Goal: Use online tool/utility: Utilize a website feature to perform a specific function

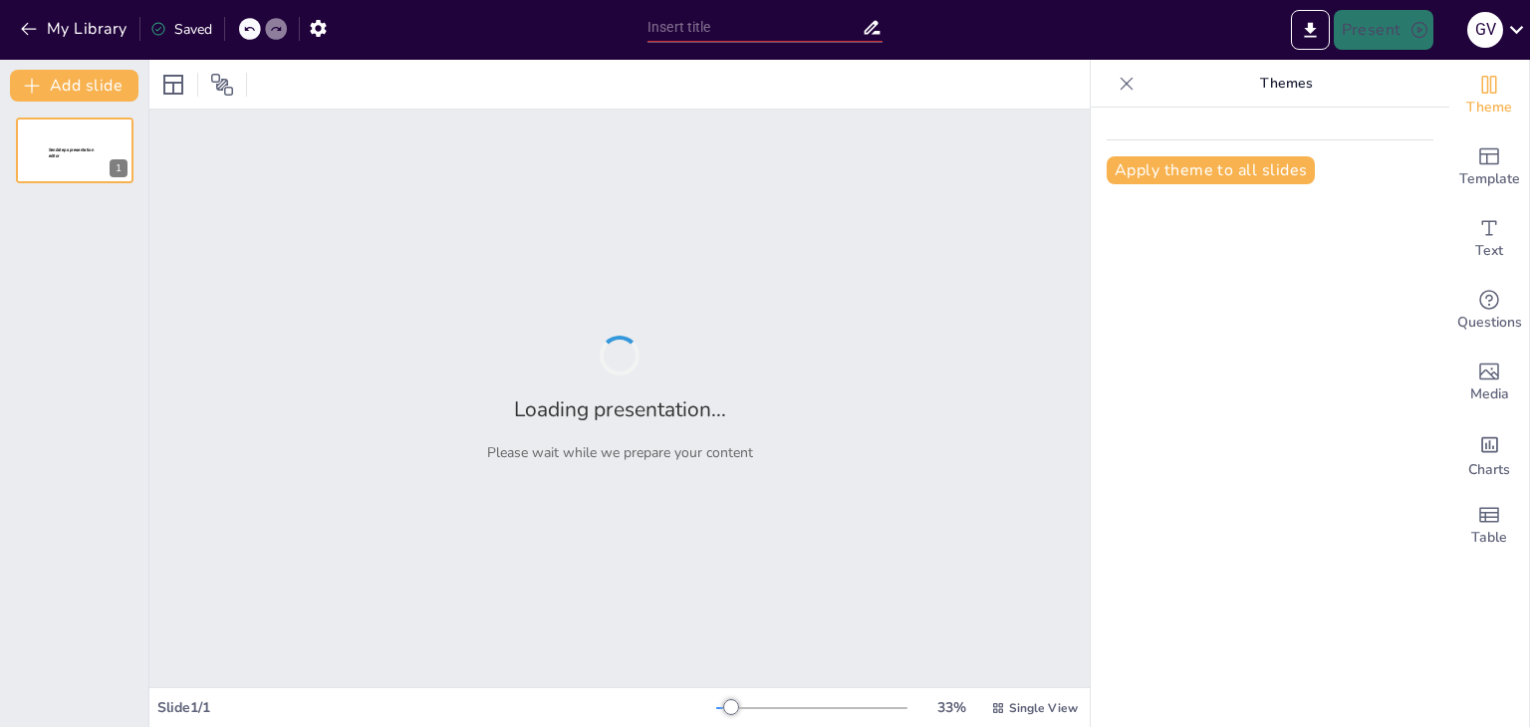
type input "Historia de una gaviota y del gato que le enseñó a volar"
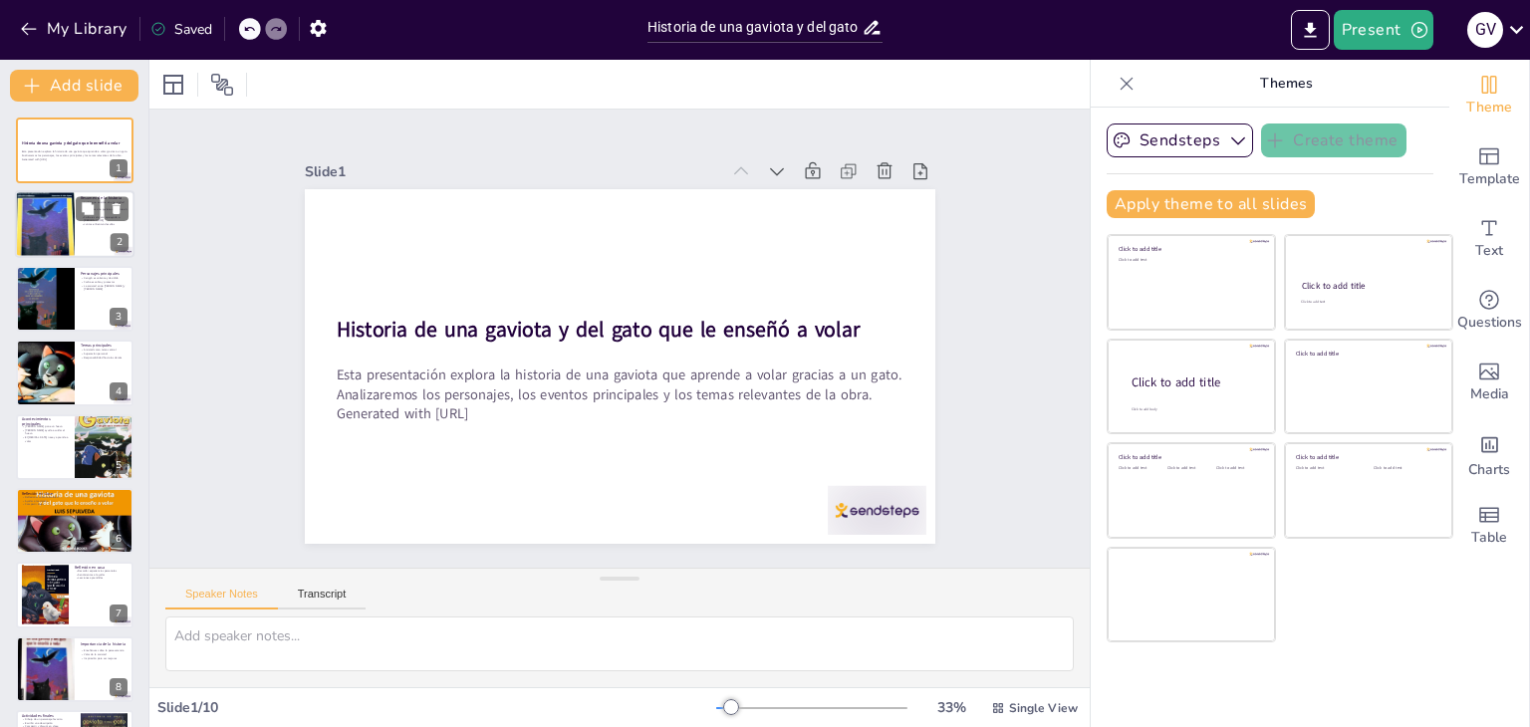
click at [69, 222] on div at bounding box center [45, 225] width 60 height 90
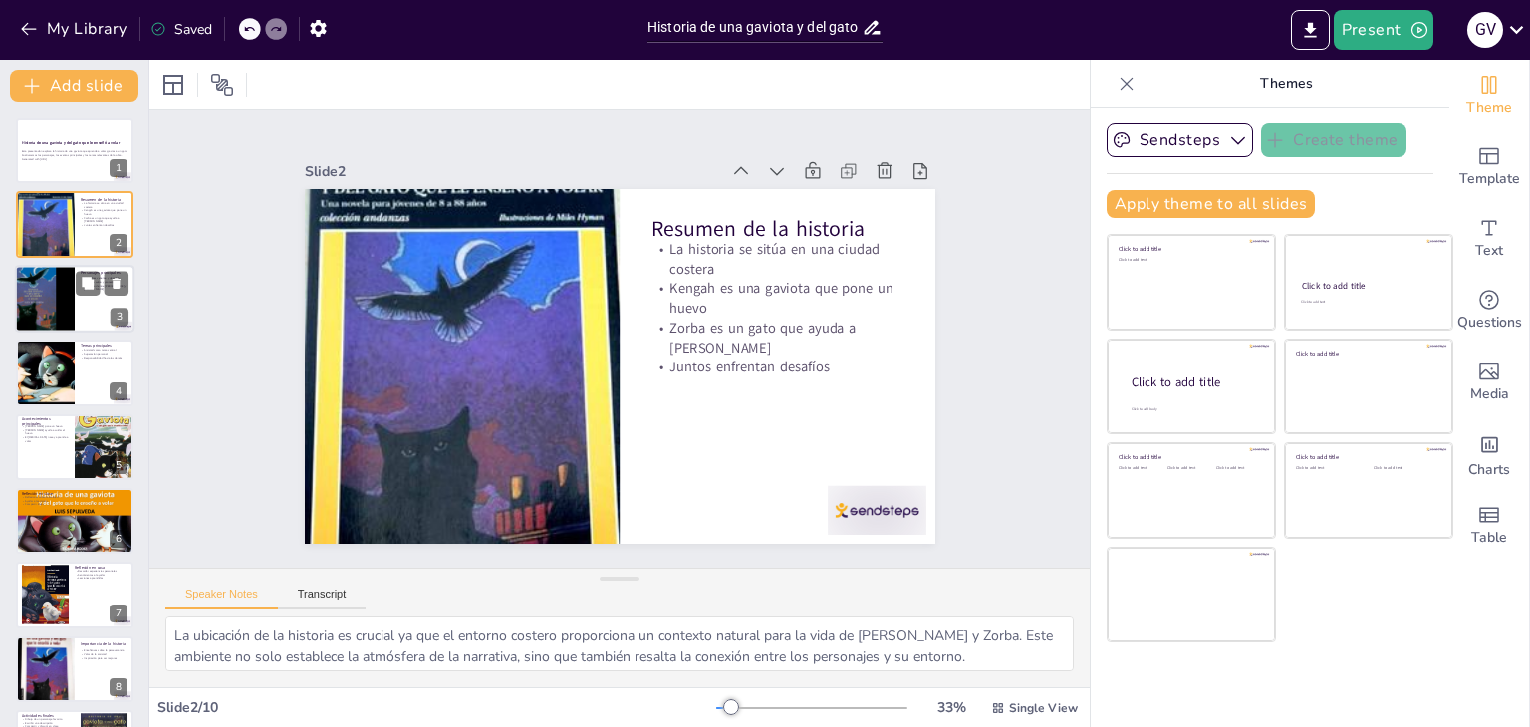
click at [61, 303] on div at bounding box center [45, 299] width 68 height 68
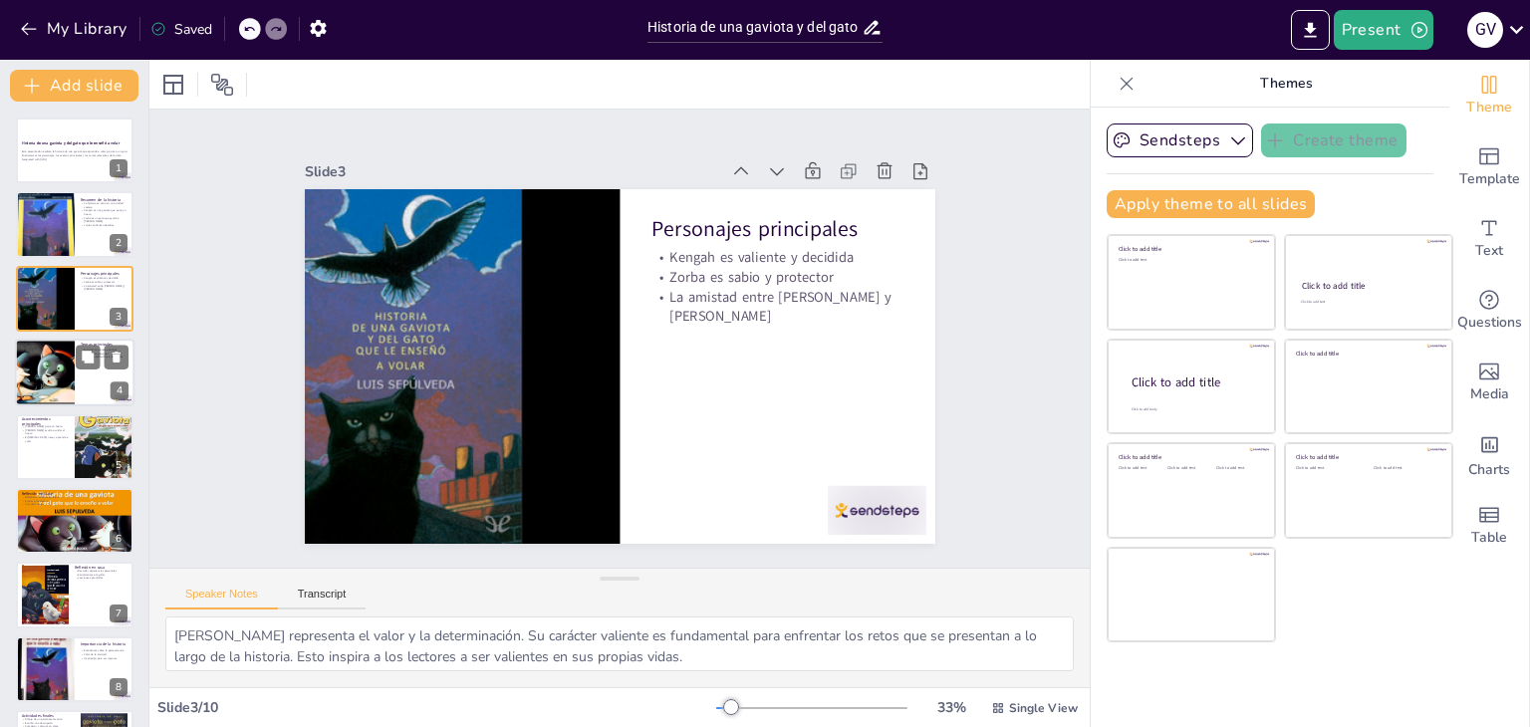
click at [56, 375] on div at bounding box center [45, 373] width 90 height 68
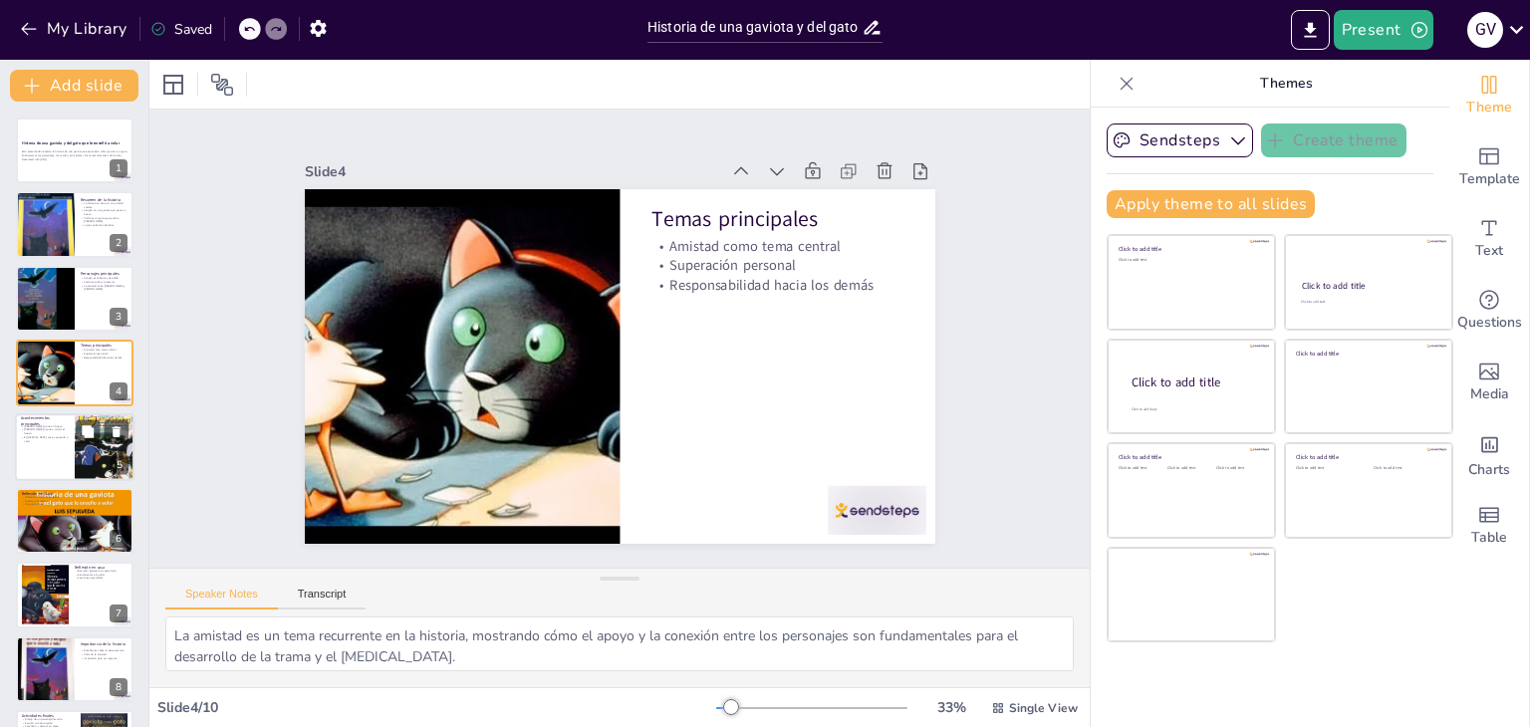
click at [38, 448] on div at bounding box center [75, 447] width 120 height 68
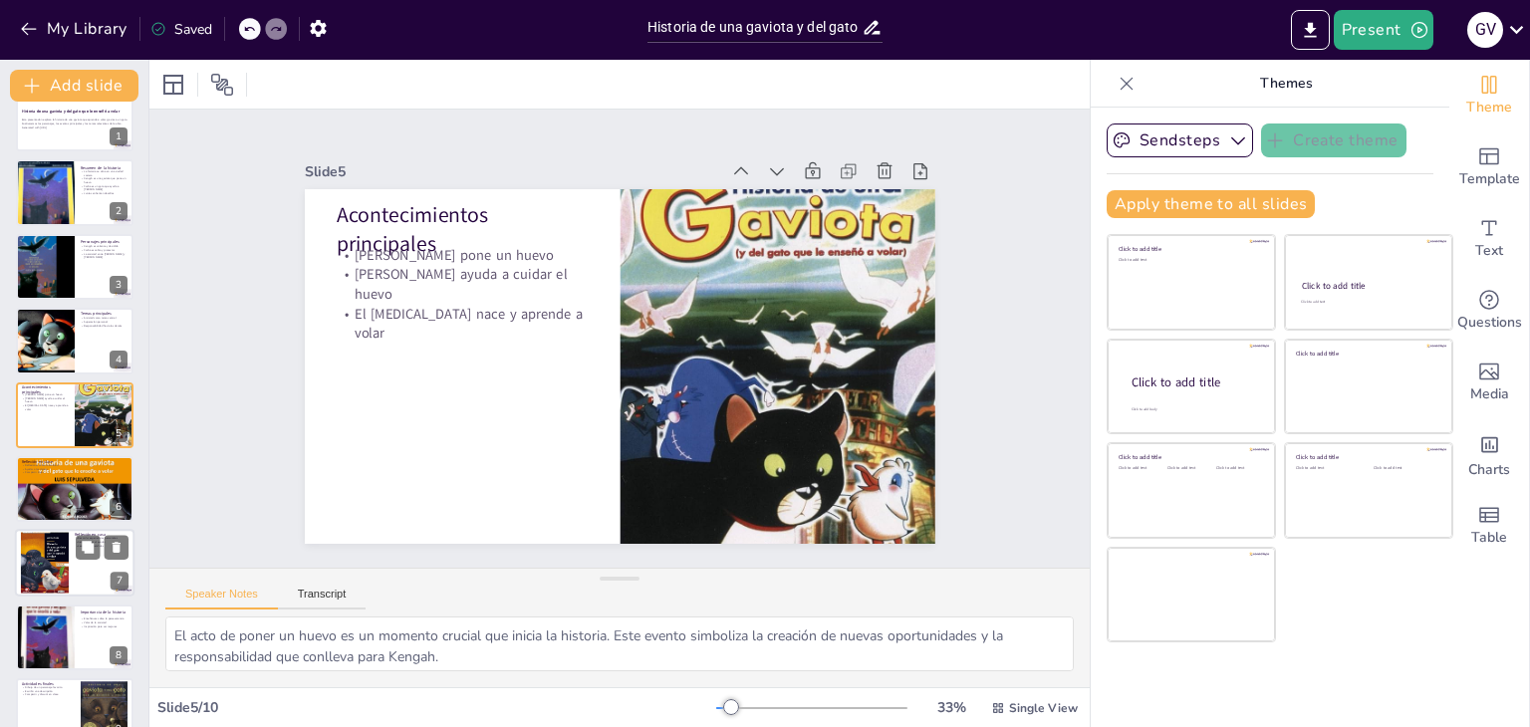
click at [51, 572] on div at bounding box center [45, 563] width 48 height 68
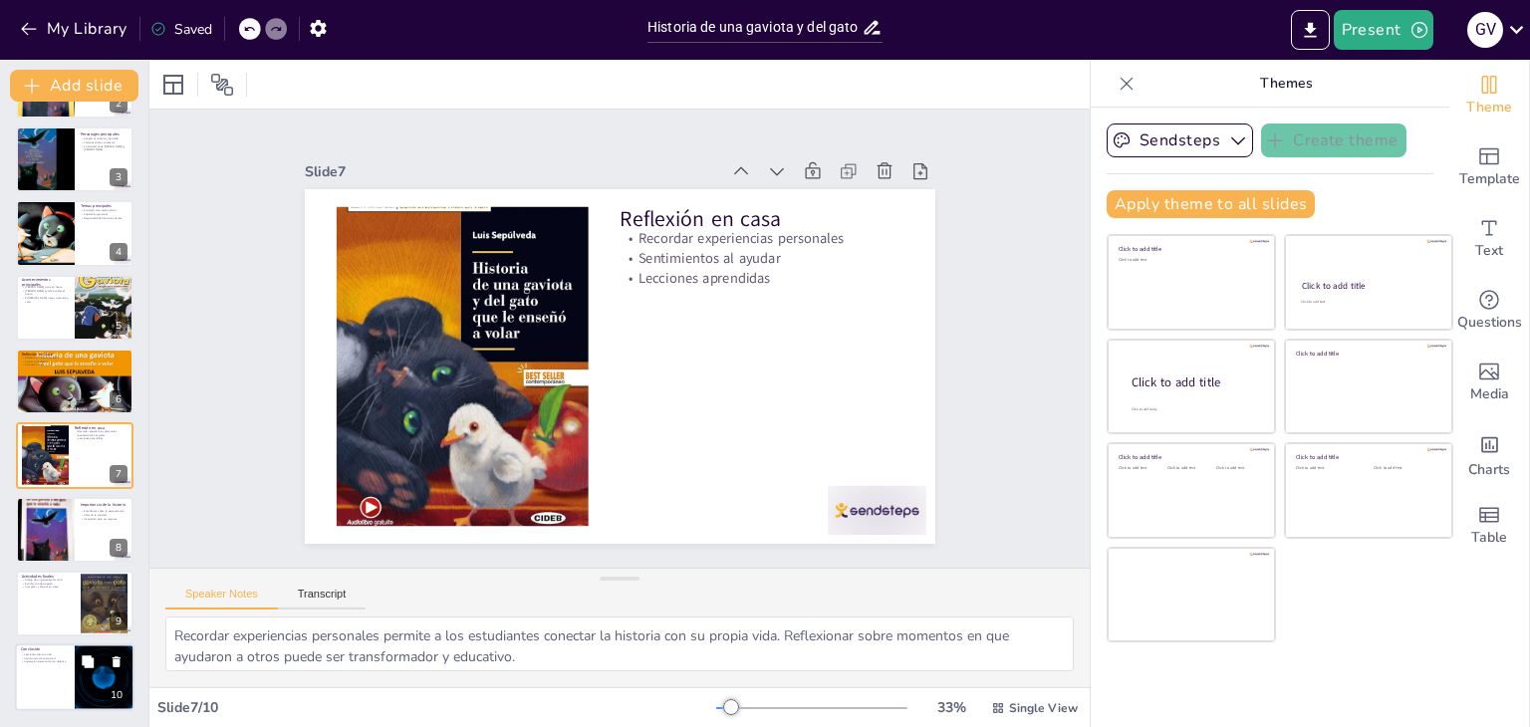
click at [78, 696] on div at bounding box center [105, 679] width 120 height 68
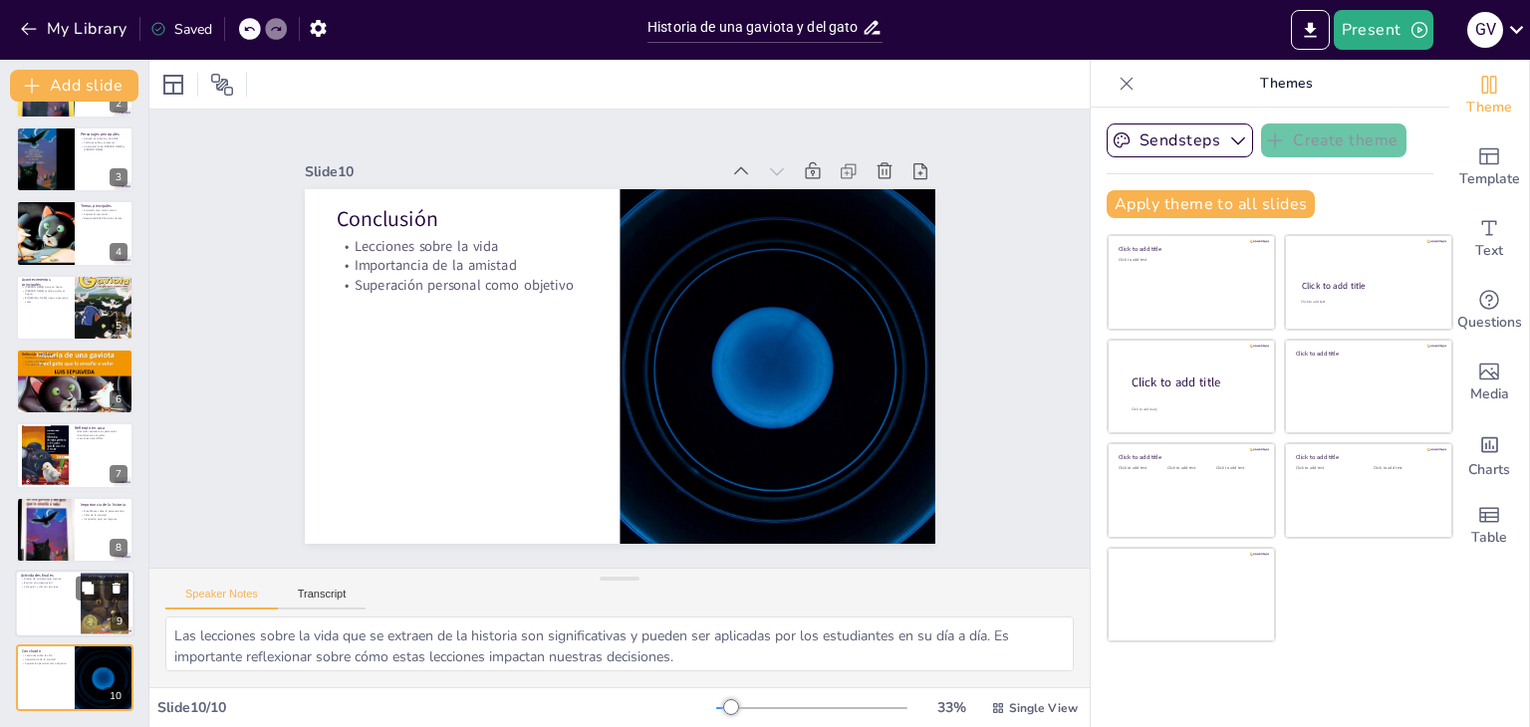
click at [57, 615] on div at bounding box center [75, 604] width 120 height 68
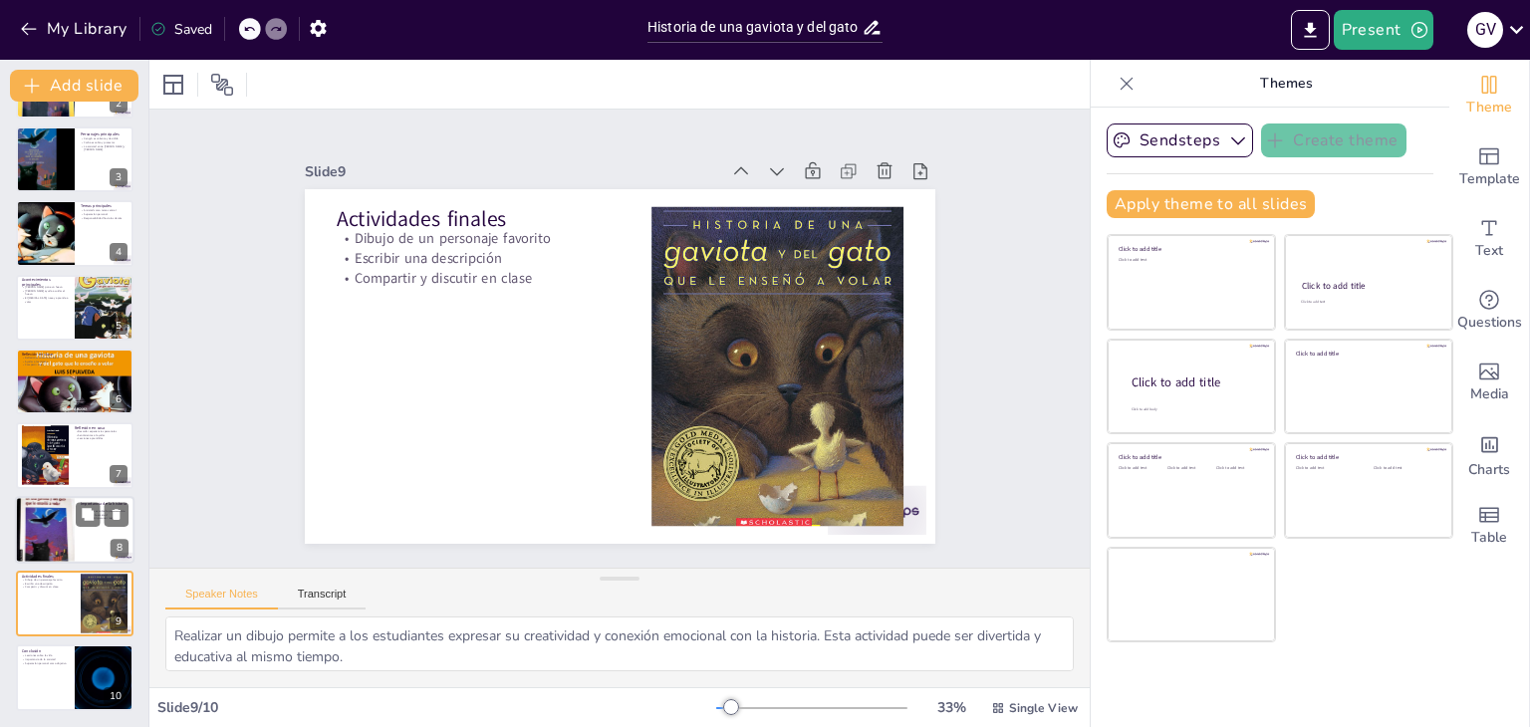
click at [67, 526] on div at bounding box center [45, 530] width 60 height 90
type textarea "La perseverancia es una lección clave que se extrae de la historia. A través de…"
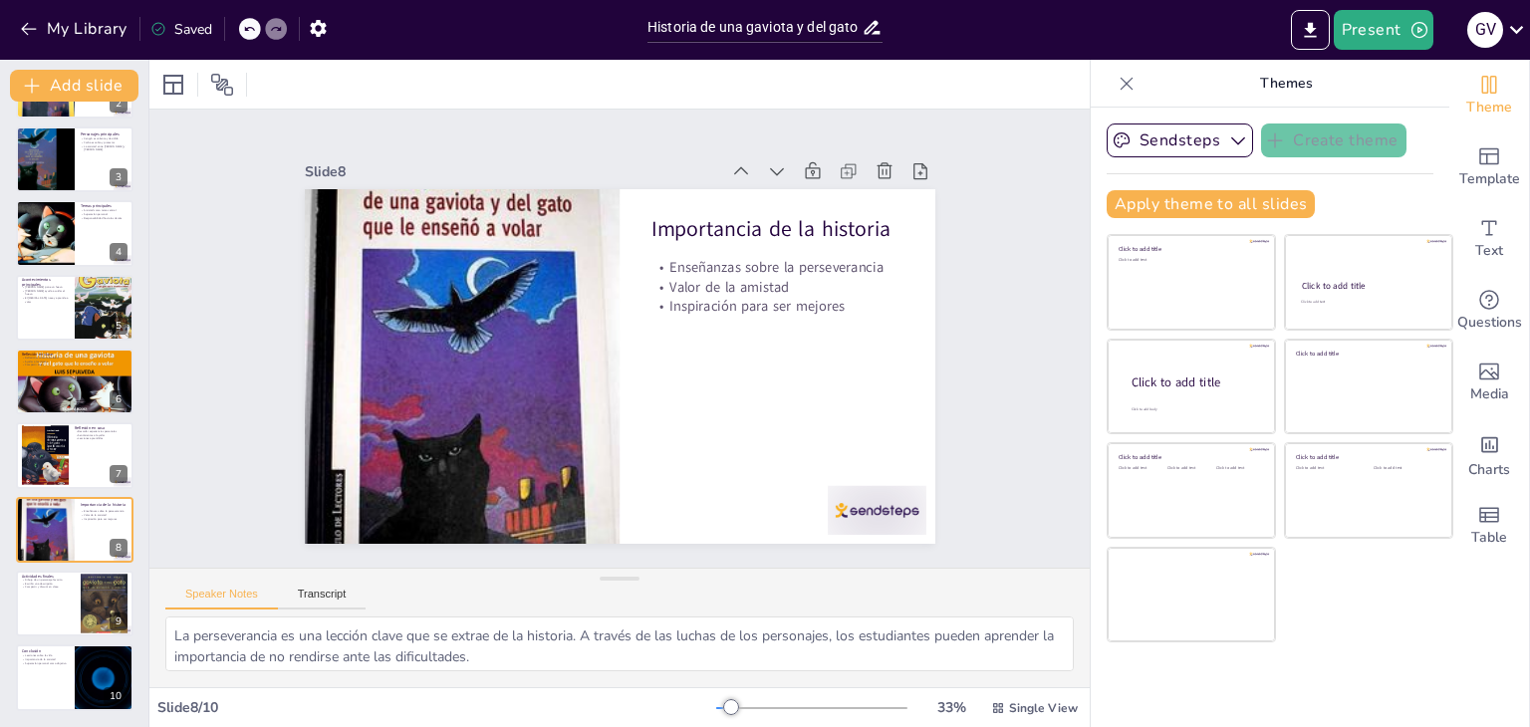
click at [696, 90] on div at bounding box center [619, 84] width 941 height 49
